Goal: Transaction & Acquisition: Purchase product/service

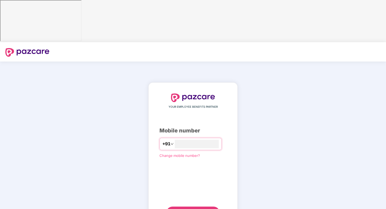
type input "**********"
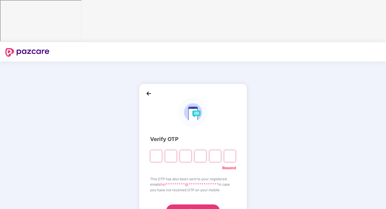
type input "*"
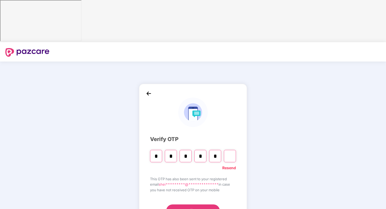
type input "*"
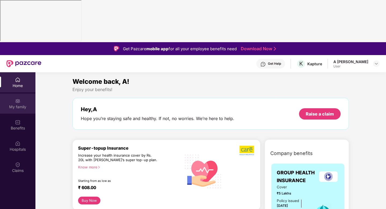
click at [18, 93] on div "My family" at bounding box center [17, 103] width 35 height 20
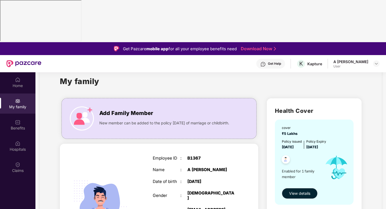
scroll to position [30, 0]
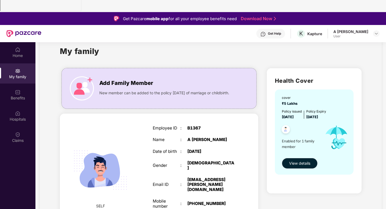
click at [318, 115] on span "[DATE]" at bounding box center [313, 117] width 12 height 4
click at [298, 160] on span "View details" at bounding box center [299, 163] width 21 height 6
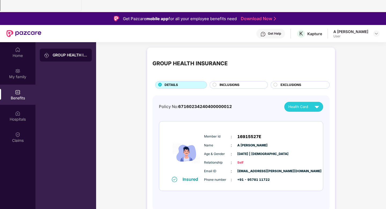
click at [244, 82] on div "INCLUSIONS" at bounding box center [241, 85] width 48 height 6
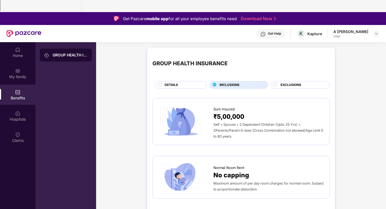
click at [236, 82] on span "INCLUSIONS" at bounding box center [230, 84] width 20 height 5
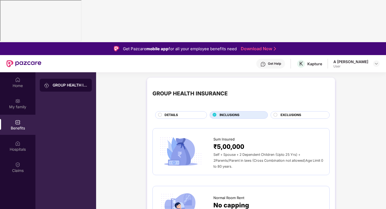
click at [306, 113] on div "EXCLUSIONS" at bounding box center [302, 116] width 49 height 6
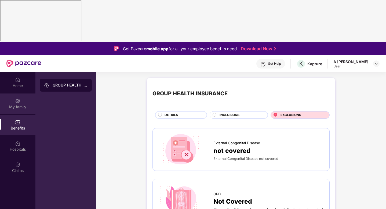
click at [19, 104] on div "My family" at bounding box center [17, 106] width 35 height 5
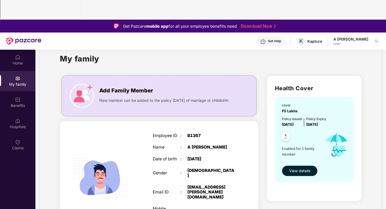
scroll to position [30, 0]
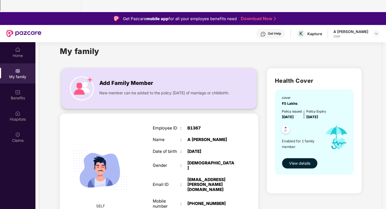
click at [121, 90] on span "New member can be added to the policy [DATE] of marriage or childbirth." at bounding box center [164, 93] width 130 height 6
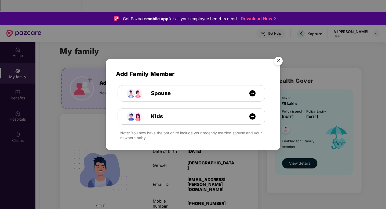
click at [279, 61] on img "Close" at bounding box center [278, 61] width 15 height 15
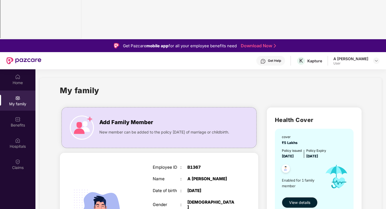
scroll to position [0, 0]
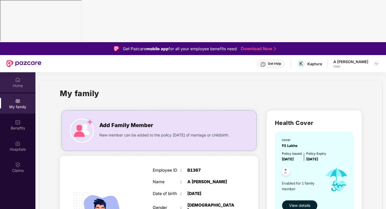
click at [25, 72] on div "Home" at bounding box center [17, 82] width 35 height 20
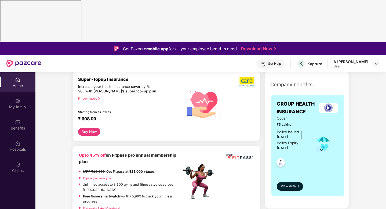
scroll to position [58, 0]
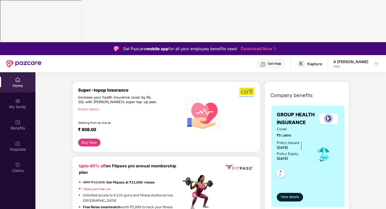
click at [99, 187] on link "Fitpass gym near you" at bounding box center [97, 188] width 28 height 3
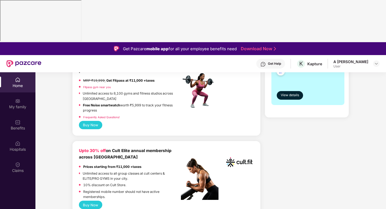
scroll to position [161, 0]
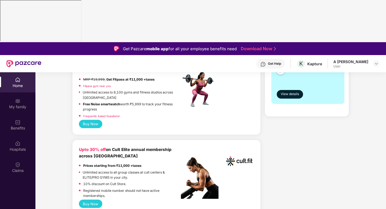
click at [98, 200] on button "Buy Now" at bounding box center [90, 204] width 23 height 8
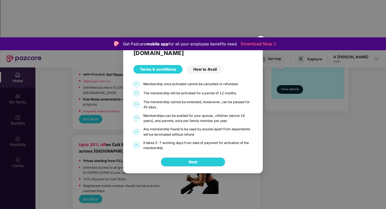
scroll to position [6, 0]
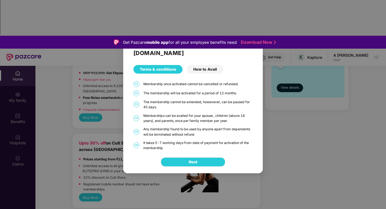
click at [206, 72] on div "How to Avail" at bounding box center [205, 69] width 37 height 9
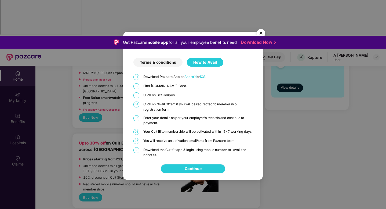
click at [197, 170] on link "Continue" at bounding box center [193, 169] width 17 height 6
click at [264, 28] on img "Close" at bounding box center [261, 34] width 15 height 15
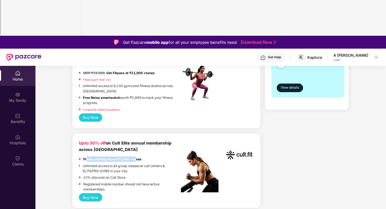
drag, startPoint x: 87, startPoint y: 117, endPoint x: 136, endPoint y: 116, distance: 49.7
click at [136, 157] on strong "Prices starting from ₹11,000 +taxes" at bounding box center [112, 159] width 58 height 4
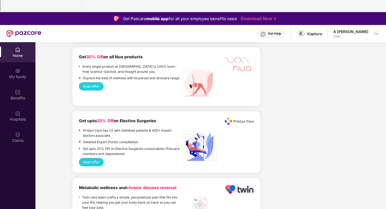
scroll to position [827, 0]
